Goal: Task Accomplishment & Management: Manage account settings

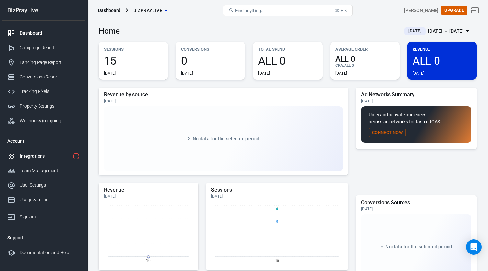
click at [40, 159] on div "Integrations" at bounding box center [45, 155] width 50 height 7
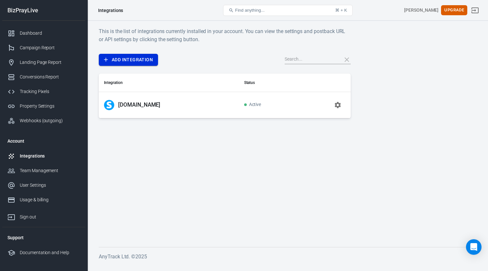
click at [141, 57] on link "Add Integration" at bounding box center [128, 60] width 59 height 12
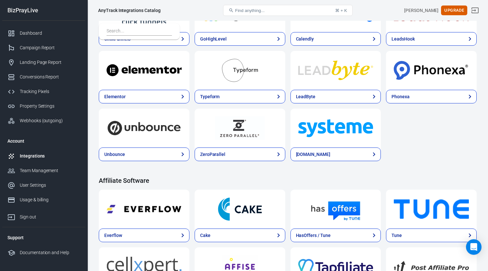
scroll to position [433, 0]
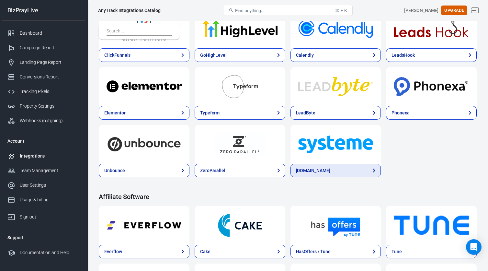
click at [331, 169] on link "[DOMAIN_NAME]" at bounding box center [335, 170] width 91 height 14
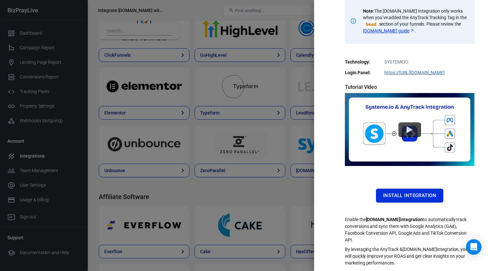
scroll to position [110, 0]
click at [405, 197] on button "Install Integration" at bounding box center [409, 195] width 67 height 14
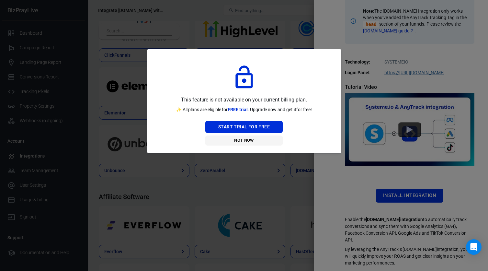
click at [249, 141] on button "Not Now" at bounding box center [243, 140] width 77 height 10
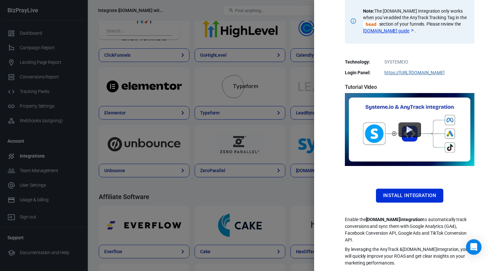
click at [284, 137] on div at bounding box center [244, 135] width 488 height 271
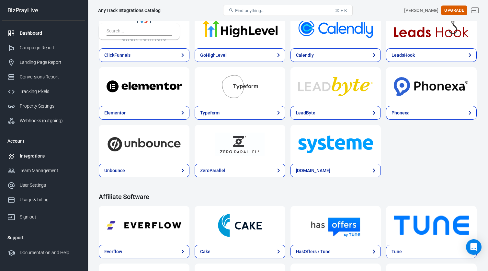
click at [37, 31] on div "Dashboard" at bounding box center [50, 33] width 60 height 7
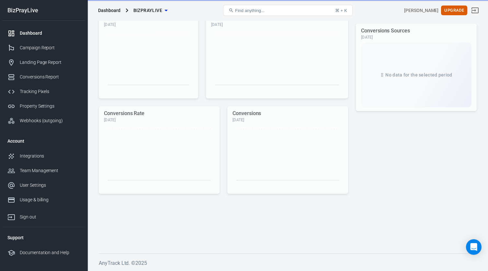
scroll to position [171, 0]
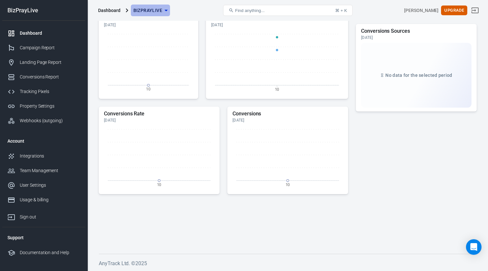
click at [164, 10] on icon "button" at bounding box center [165, 11] width 3 height 2
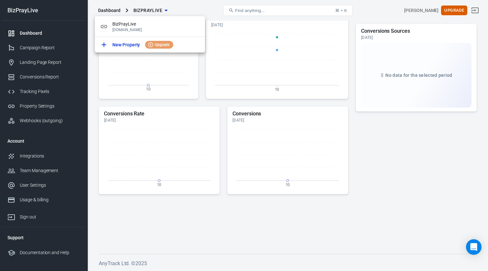
click at [176, 9] on div at bounding box center [244, 135] width 488 height 271
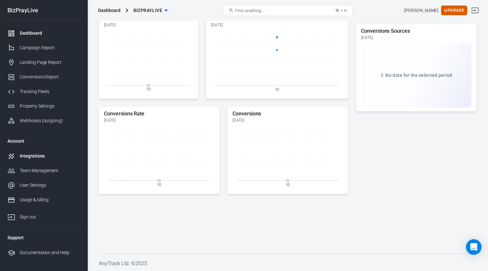
click at [34, 157] on div "Integrations" at bounding box center [50, 155] width 60 height 7
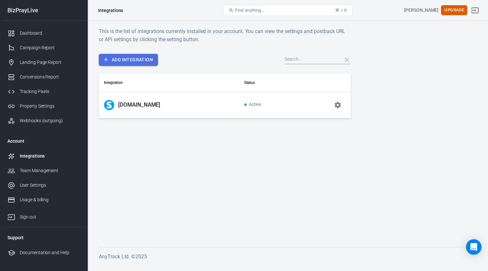
click at [143, 62] on link "Add Integration" at bounding box center [128, 60] width 59 height 12
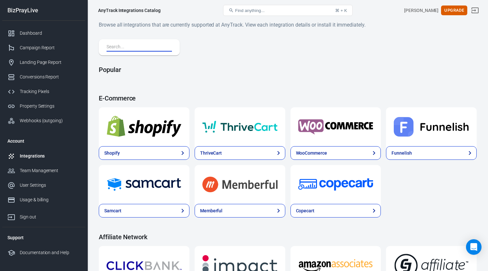
click at [146, 46] on input "text" at bounding box center [138, 47] width 63 height 8
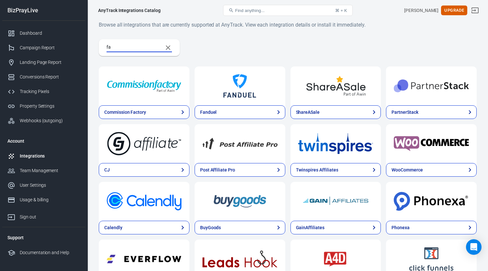
type input "f"
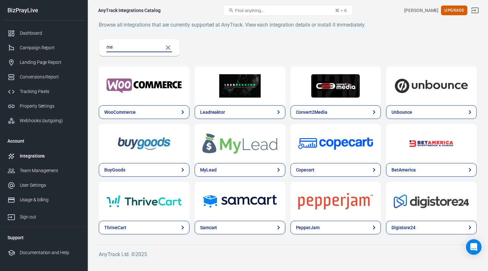
type input "m"
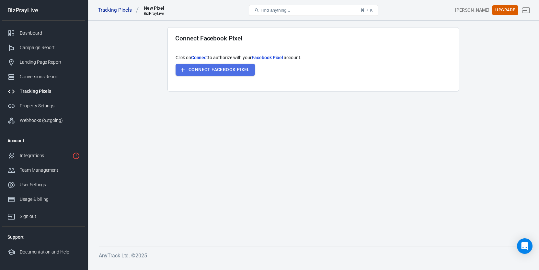
click at [222, 71] on button "Connect Facebook Pixel" at bounding box center [214, 70] width 79 height 12
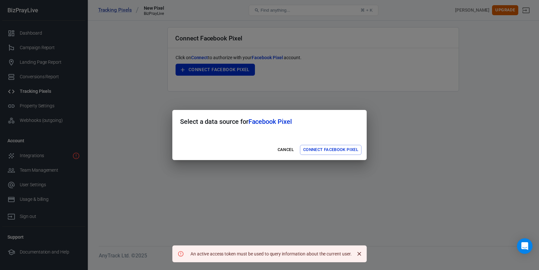
click at [316, 151] on button "Connect Facebook Pixel" at bounding box center [331, 150] width 62 height 10
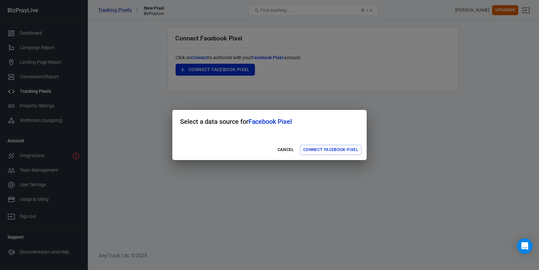
click at [330, 150] on button "Connect Facebook Pixel" at bounding box center [331, 150] width 62 height 10
click at [337, 151] on button "Connect Facebook Pixel" at bounding box center [331, 150] width 62 height 10
click at [348, 150] on button "Connect Facebook Pixel" at bounding box center [331, 150] width 62 height 10
click at [316, 152] on button "Connect Facebook Pixel" at bounding box center [331, 150] width 62 height 10
click at [295, 132] on h2 "Select a data source for Facebook Pixel" at bounding box center [269, 121] width 194 height 23
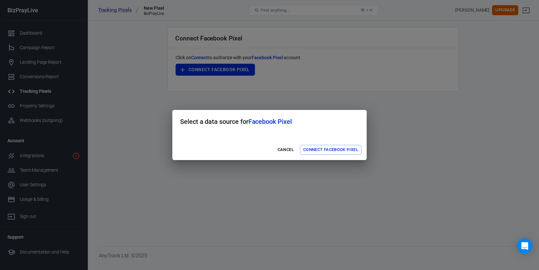
click at [254, 134] on div at bounding box center [269, 136] width 194 height 6
click at [197, 135] on div at bounding box center [269, 136] width 194 height 6
click at [324, 150] on button "Connect Facebook Pixel" at bounding box center [331, 150] width 62 height 10
click at [283, 151] on button "Cancel" at bounding box center [285, 150] width 21 height 10
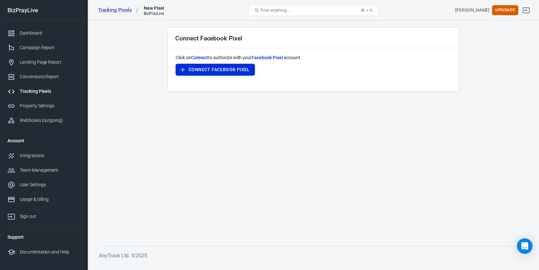
click at [39, 92] on div "Tracking Pixels" at bounding box center [50, 91] width 60 height 7
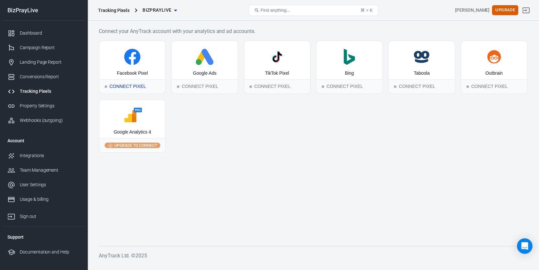
click at [130, 86] on div "Connect Pixel" at bounding box center [132, 86] width 66 height 14
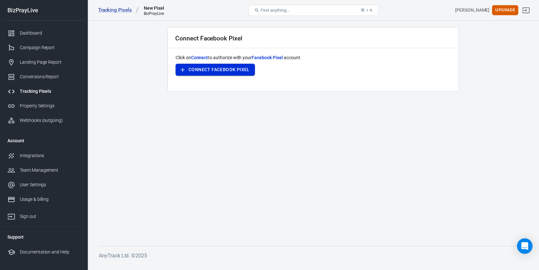
click at [229, 69] on button "Connect Facebook Pixel" at bounding box center [214, 70] width 79 height 12
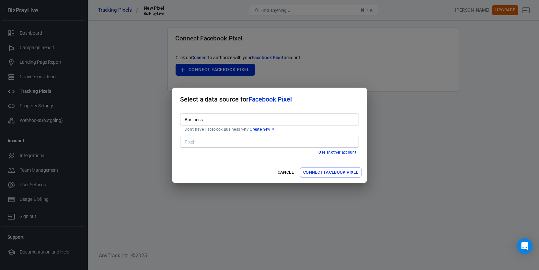
click at [199, 121] on input "Business" at bounding box center [269, 120] width 174 height 8
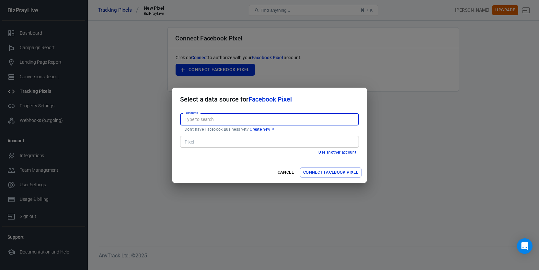
click at [199, 121] on input "Business" at bounding box center [269, 120] width 174 height 8
click at [205, 134] on li "Bizpraylive [657752859925595]" at bounding box center [269, 133] width 179 height 11
type input "Bizpraylive [657752859925595]"
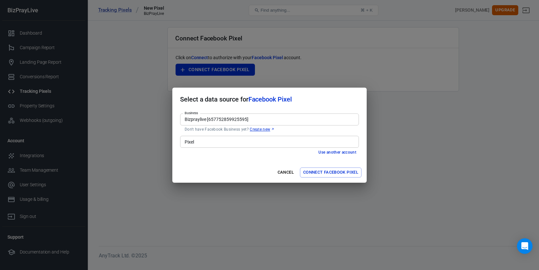
click at [210, 142] on input "Pixel" at bounding box center [269, 142] width 174 height 8
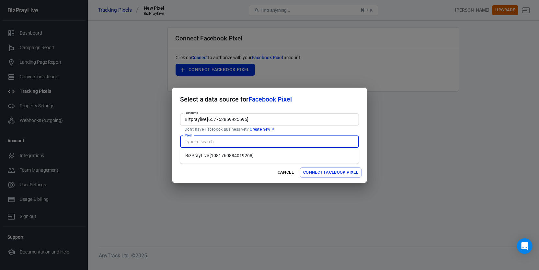
click at [218, 157] on li "BizPrayLive [1081760884019268]" at bounding box center [269, 156] width 179 height 11
type input "BizPrayLive [1081760884019268]"
click at [328, 172] on button "Connect Facebook Pixel" at bounding box center [331, 173] width 62 height 10
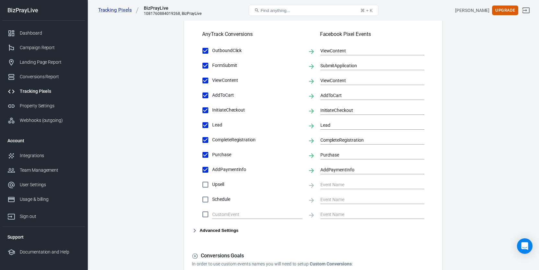
scroll to position [225, 0]
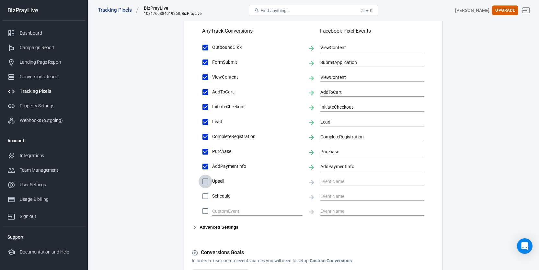
click at [207, 181] on input "Upsell" at bounding box center [205, 182] width 14 height 14
checkbox input "false"
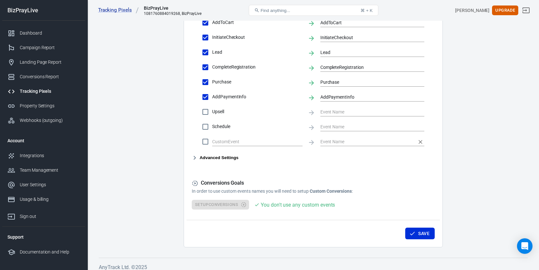
scroll to position [301, 0]
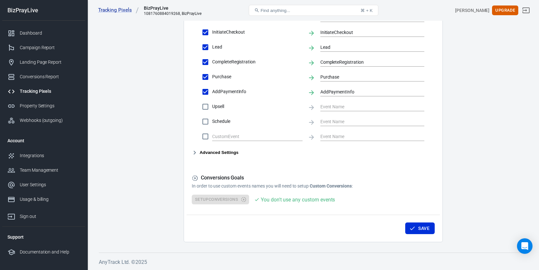
click at [236, 201] on div "Setup Conversions You don't use any custom events" at bounding box center [313, 200] width 243 height 10
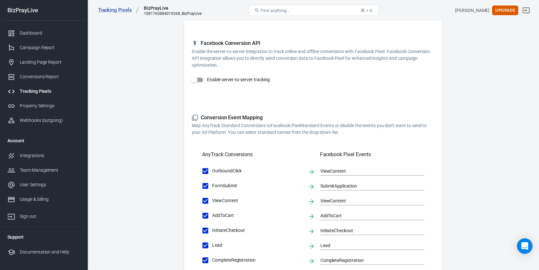
scroll to position [100, 0]
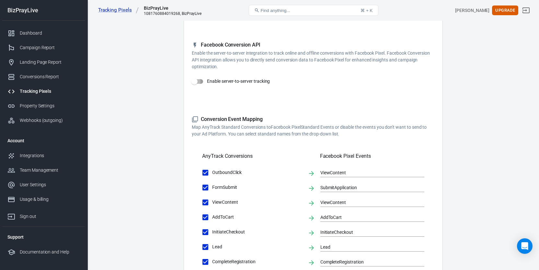
click at [197, 81] on input "Enable server-to-server tracking" at bounding box center [194, 81] width 37 height 12
checkbox input "false"
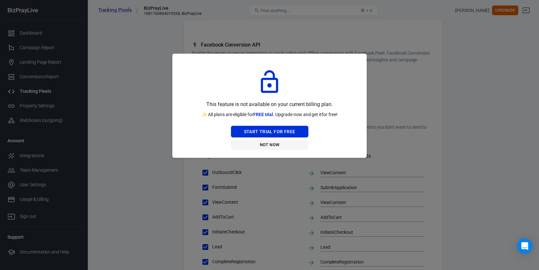
click at [274, 145] on button "Not Now" at bounding box center [269, 145] width 77 height 10
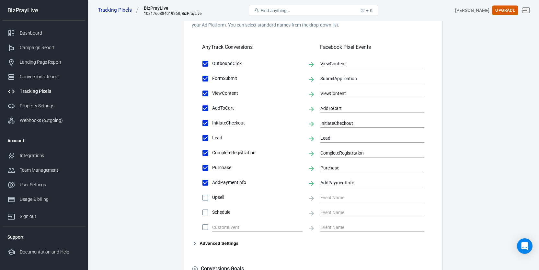
scroll to position [301, 0]
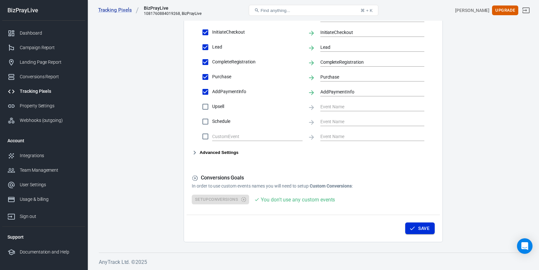
click at [424, 229] on button "Save" at bounding box center [419, 229] width 29 height 12
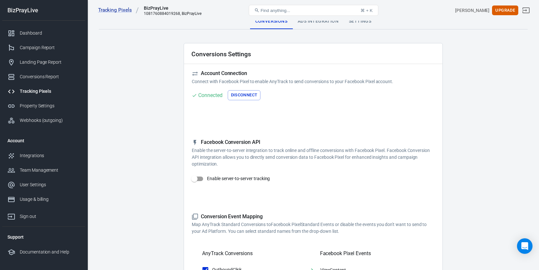
scroll to position [4, 0]
click at [51, 106] on div "Property Settings" at bounding box center [50, 106] width 60 height 7
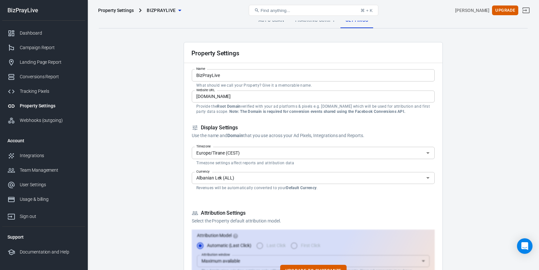
click at [251, 153] on input "Europe/Tirane (CEST)" at bounding box center [308, 153] width 228 height 8
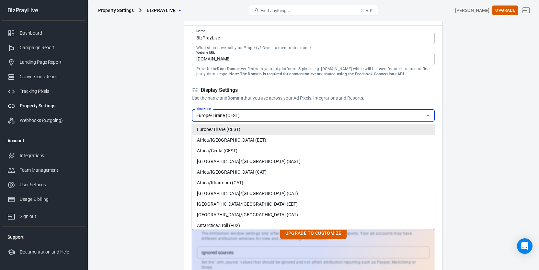
scroll to position [41, 0]
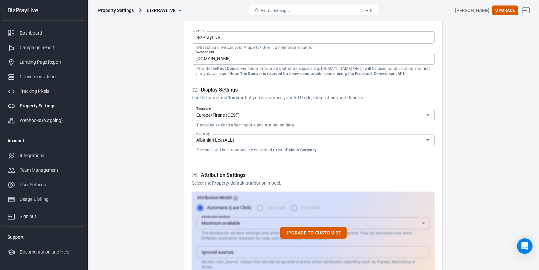
click at [224, 139] on input "Albanian Lek (ALL)" at bounding box center [308, 140] width 228 height 8
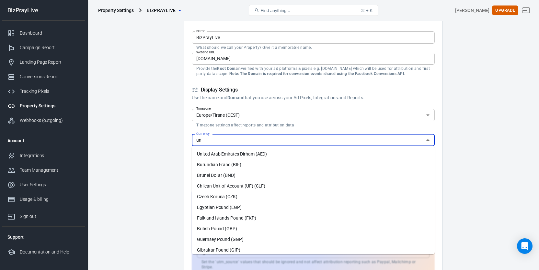
type input "u"
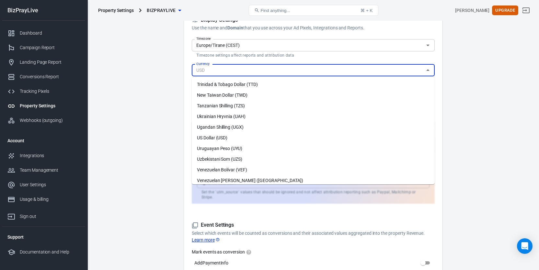
scroll to position [1548, 0]
click at [248, 139] on li "US Dollar (USD)" at bounding box center [313, 139] width 243 height 11
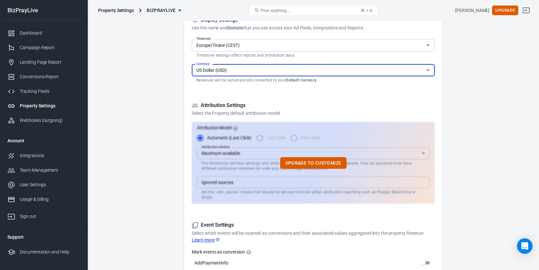
type input "US Dollar (USD)"
click at [244, 90] on form "Property Settings Name BizPrayLive Name What should we call your Property? Give…" at bounding box center [313, 206] width 243 height 542
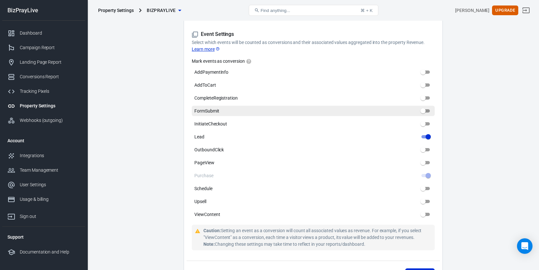
scroll to position [306, 0]
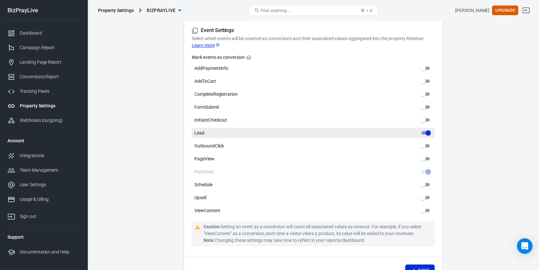
click at [425, 129] on input "Lead" at bounding box center [427, 133] width 23 height 8
checkbox input "false"
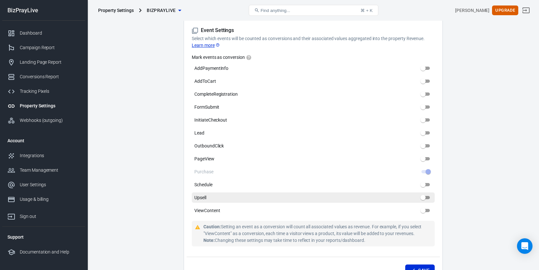
click at [425, 194] on input "Upsell" at bounding box center [422, 198] width 23 height 8
checkbox input "true"
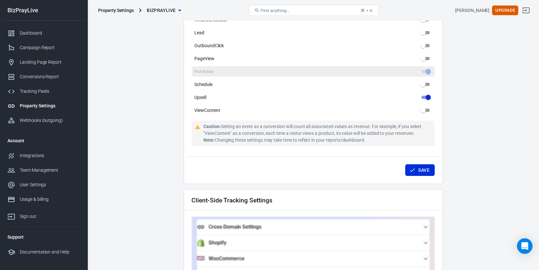
scroll to position [411, 0]
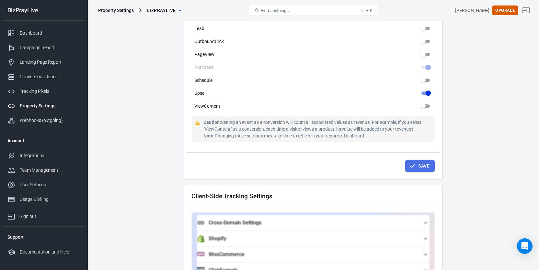
click at [423, 161] on button "Save" at bounding box center [419, 166] width 29 height 12
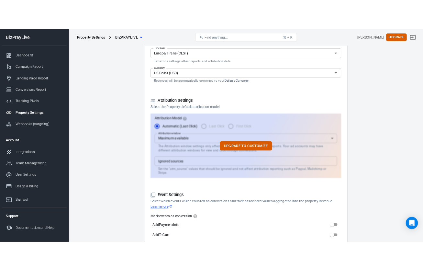
scroll to position [0, 0]
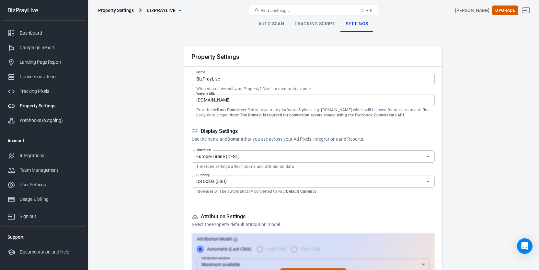
click at [314, 27] on link "Tracking Script" at bounding box center [314, 24] width 51 height 16
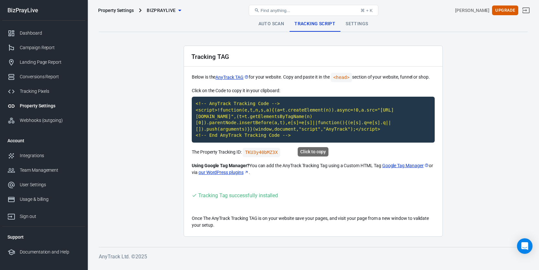
click at [234, 120] on code "<!-- AnyTrack Tracking Code --> <script>!function(e,t,n,s,a){(a=t.createElement…" at bounding box center [313, 120] width 243 height 46
